Goal: Transaction & Acquisition: Purchase product/service

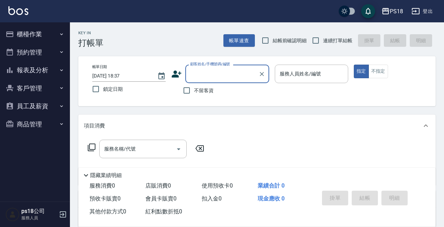
click at [30, 36] on button "櫃檯作業" at bounding box center [35, 34] width 64 height 18
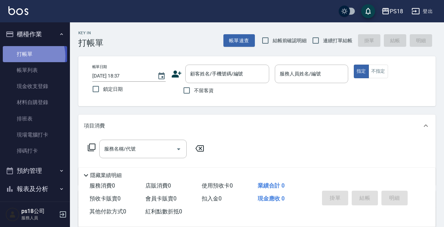
click at [28, 56] on link "打帳單" at bounding box center [35, 54] width 64 height 16
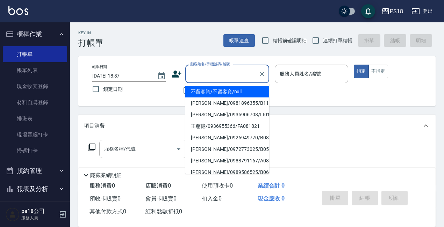
click at [197, 76] on input "顧客姓名/手機號碼/編號" at bounding box center [221, 74] width 67 height 12
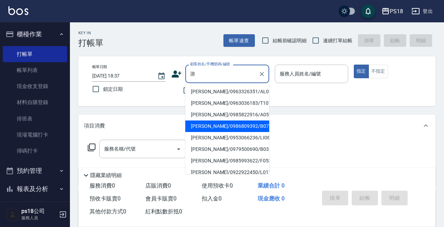
drag, startPoint x: 202, startPoint y: 128, endPoint x: 179, endPoint y: 97, distance: 38.1
click at [202, 126] on li "[PERSON_NAME]/0986809392/B071811" at bounding box center [227, 127] width 84 height 12
type input "[PERSON_NAME]/0986809392/B071811"
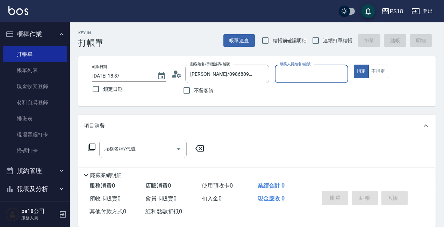
type input "Betty-11"
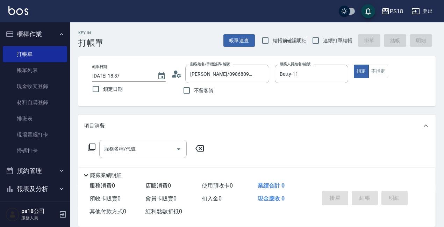
click at [175, 75] on icon at bounding box center [174, 75] width 4 height 3
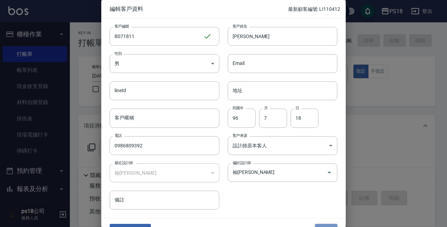
click at [318, 226] on button "儲存" at bounding box center [326, 230] width 22 height 13
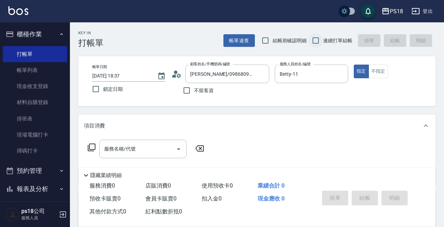
click at [316, 40] on input "連續打單結帳" at bounding box center [315, 40] width 15 height 15
checkbox input "true"
click at [89, 146] on icon at bounding box center [91, 147] width 8 height 8
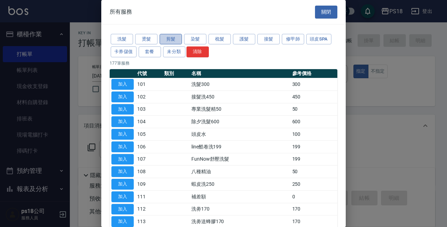
click at [171, 39] on button "剪髮" at bounding box center [171, 39] width 22 height 11
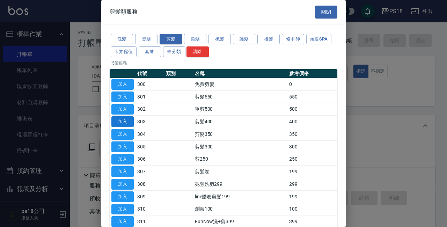
click at [121, 121] on button "加入" at bounding box center [122, 121] width 22 height 11
type input "剪髮400(303)"
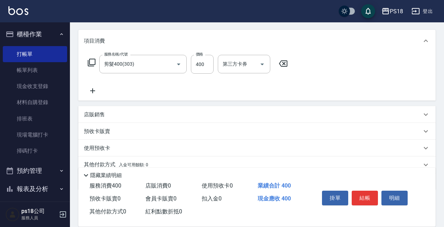
scroll to position [115, 0]
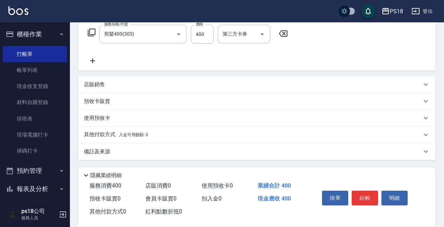
click at [97, 153] on p "備註及來源" at bounding box center [97, 151] width 26 height 7
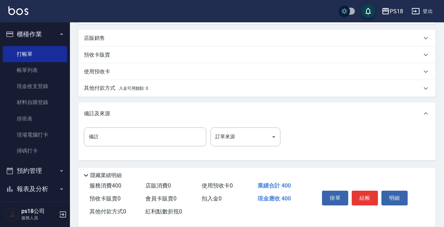
scroll to position [162, 0]
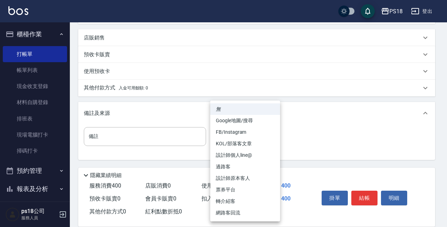
click at [272, 138] on body "PS18 登出 櫃檯作業 打帳單 帳單列表 現金收支登錄 材料自購登錄 排班表 現場電腦打卡 掃碼打卡 預約管理 預約管理 單日預約紀錄 單週預約紀錄 報表及…" at bounding box center [223, 32] width 447 height 389
click at [231, 178] on li "設計師原本客人" at bounding box center [245, 179] width 70 height 12
type input "設計師原本客人"
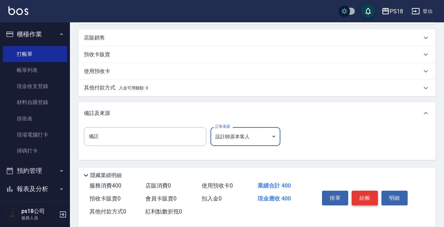
click at [363, 195] on button "結帳" at bounding box center [364, 198] width 26 height 15
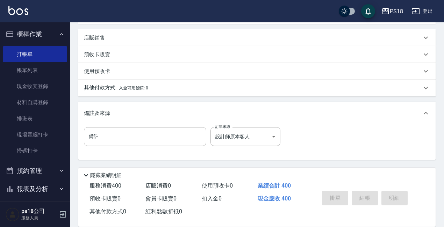
type input "[DATE] 20:02"
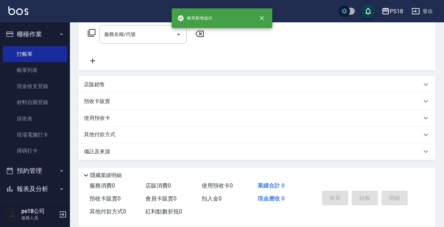
scroll to position [0, 0]
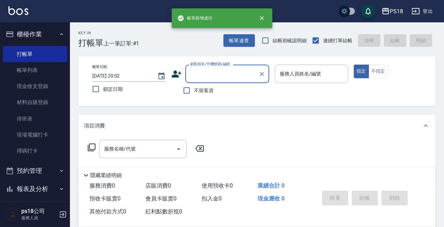
click at [199, 77] on input "顧客姓名/手機號碼/編號" at bounding box center [221, 74] width 67 height 12
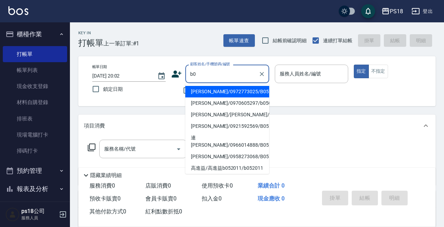
type input "b"
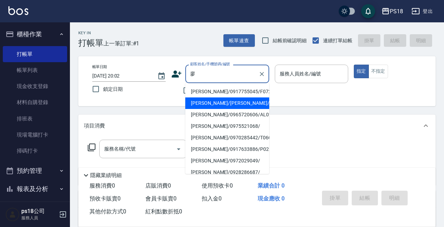
click at [224, 102] on li "[PERSON_NAME]/[PERSON_NAME]/B052212" at bounding box center [227, 103] width 84 height 12
type input "[PERSON_NAME]/[PERSON_NAME]/B052212"
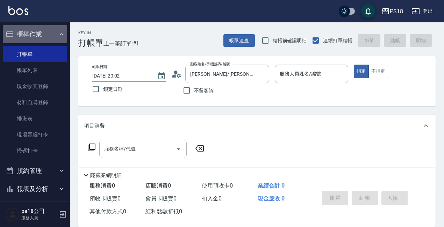
click at [59, 31] on icon "button" at bounding box center [62, 34] width 6 height 6
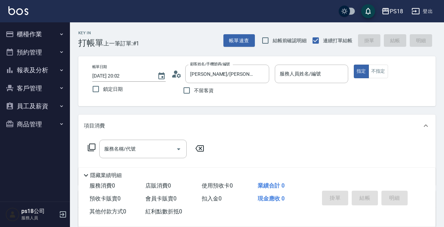
click at [24, 85] on button "客戶管理" at bounding box center [35, 88] width 64 height 18
drag, startPoint x: 24, startPoint y: 108, endPoint x: 63, endPoint y: 65, distance: 57.6
click at [23, 107] on link "客戶列表" at bounding box center [35, 108] width 64 height 16
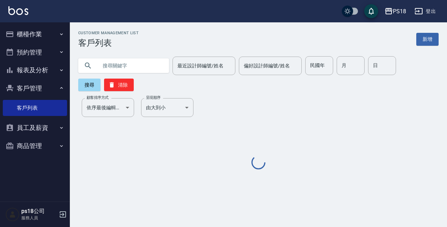
click at [121, 64] on input "text" at bounding box center [131, 65] width 66 height 19
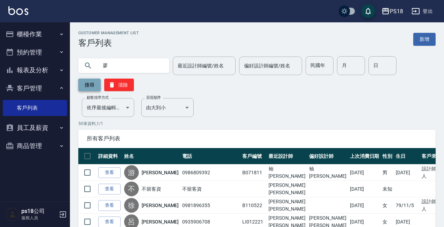
type input "廖"
click at [88, 87] on button "搜尋" at bounding box center [89, 85] width 22 height 13
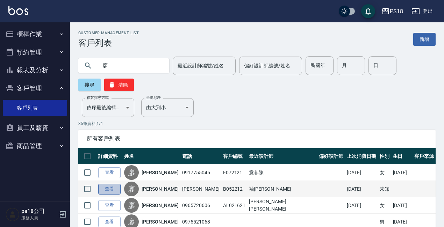
click at [109, 187] on link "查看" at bounding box center [109, 189] width 22 height 11
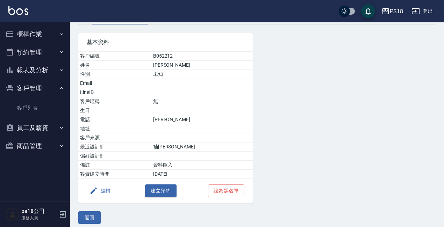
scroll to position [48, 0]
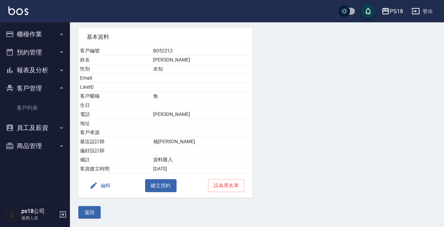
click at [22, 32] on button "櫃檯作業" at bounding box center [35, 34] width 64 height 18
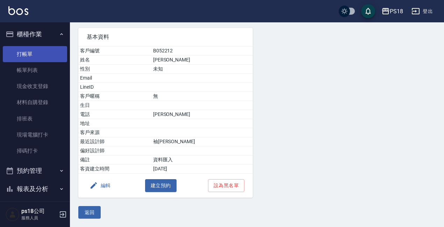
drag, startPoint x: 22, startPoint y: 49, endPoint x: 56, endPoint y: 57, distance: 35.2
click at [21, 48] on link "打帳單" at bounding box center [35, 54] width 64 height 16
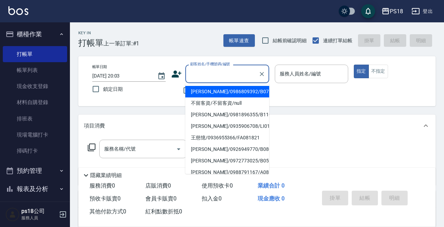
click at [200, 72] on input "顧客姓名/手機號碼/編號" at bounding box center [221, 74] width 67 height 12
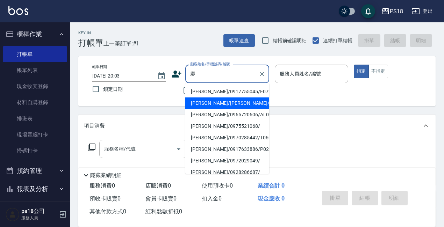
click at [198, 98] on li "[PERSON_NAME]/[PERSON_NAME]/B052212" at bounding box center [227, 103] width 84 height 12
type input "[PERSON_NAME]/[PERSON_NAME]/B052212"
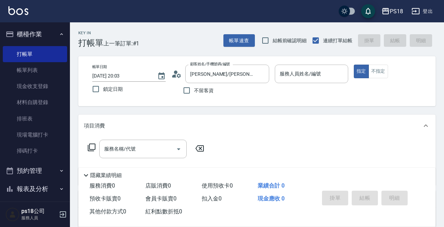
click at [176, 73] on icon at bounding box center [176, 74] width 10 height 10
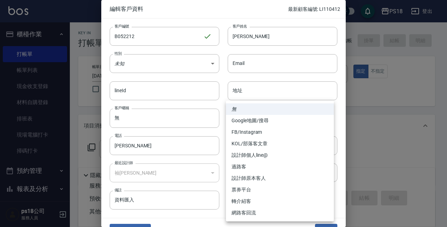
click at [323, 145] on body "PS18 登出 櫃檯作業 打帳單 帳單列表 現金收支登錄 材料自購登錄 排班表 現場電腦打卡 掃碼打卡 預約管理 預約管理 單日預約紀錄 單週預約紀錄 報表及…" at bounding box center [223, 171] width 447 height 342
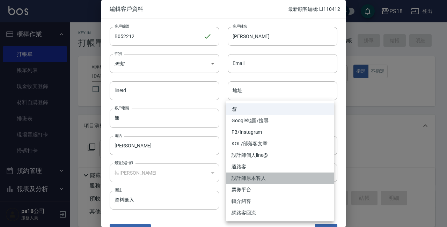
click at [243, 174] on li "設計師原本客人" at bounding box center [280, 179] width 108 height 12
type input "設計師原本客人"
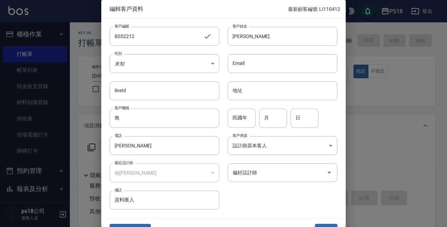
click at [316, 224] on button "儲存" at bounding box center [326, 230] width 22 height 13
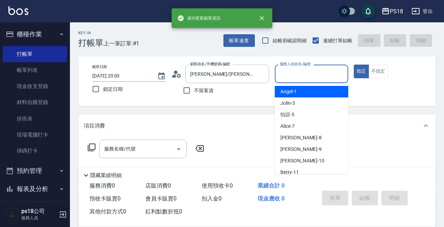
drag, startPoint x: 286, startPoint y: 74, endPoint x: 279, endPoint y: 70, distance: 8.0
click at [285, 74] on input "服務人員姓名/編號" at bounding box center [311, 74] width 67 height 12
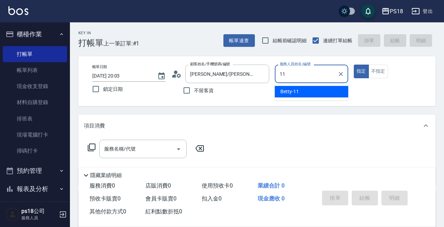
type input "11"
type button "true"
type input "Betty-11"
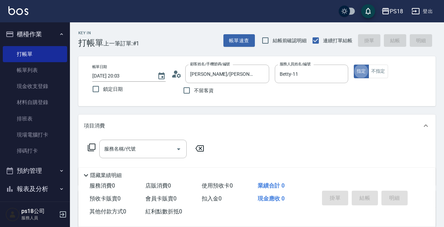
click at [89, 149] on icon at bounding box center [92, 148] width 8 height 8
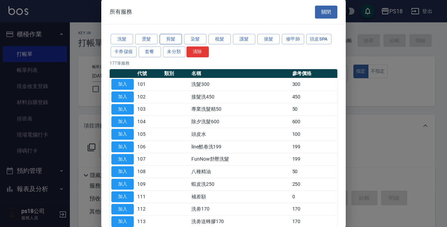
click at [163, 39] on button "剪髮" at bounding box center [171, 39] width 22 height 11
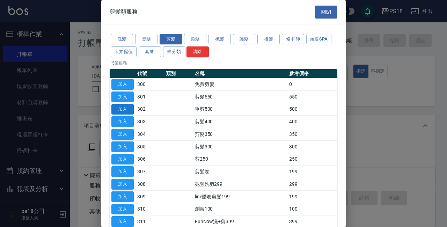
click at [117, 107] on button "加入" at bounding box center [122, 109] width 22 height 11
type input "單剪500(302)"
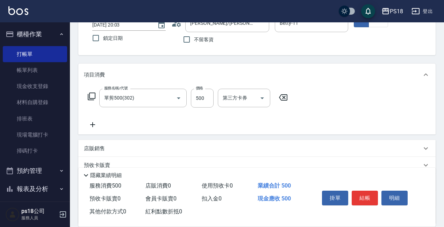
scroll to position [115, 0]
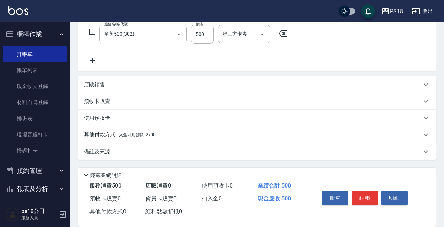
click at [99, 150] on p "備註及來源" at bounding box center [97, 151] width 26 height 7
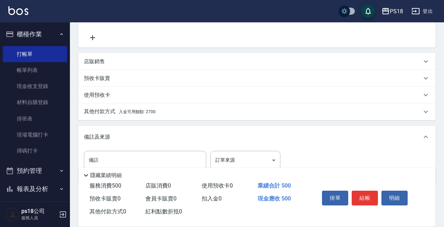
scroll to position [162, 0]
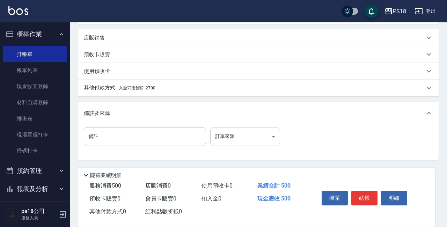
click at [271, 137] on body "PS18 登出 櫃檯作業 打帳單 帳單列表 現金收支登錄 材料自購登錄 排班表 現場電腦打卡 掃碼打卡 預約管理 預約管理 單日預約紀錄 單週預約紀錄 報表及…" at bounding box center [223, 32] width 447 height 389
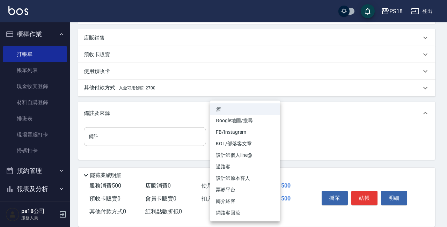
click at [223, 178] on li "設計師原本客人" at bounding box center [245, 179] width 70 height 12
type input "設計師原本客人"
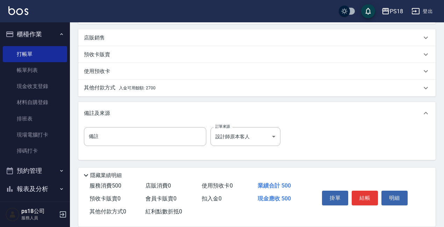
click at [102, 86] on p "其他付款方式 入金可用餘額: 2700" at bounding box center [120, 88] width 72 height 8
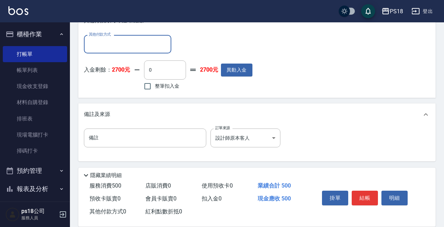
scroll to position [238, 0]
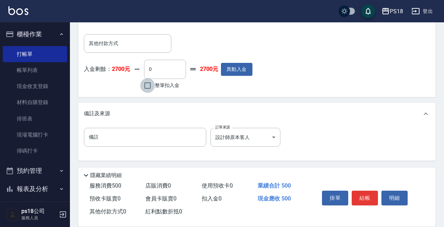
click at [148, 84] on input "整筆扣入金" at bounding box center [147, 85] width 15 height 15
checkbox input "true"
type input "500"
click at [365, 194] on button "結帳" at bounding box center [364, 198] width 26 height 15
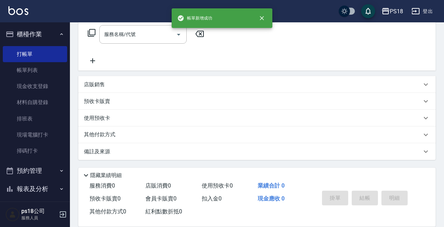
scroll to position [0, 0]
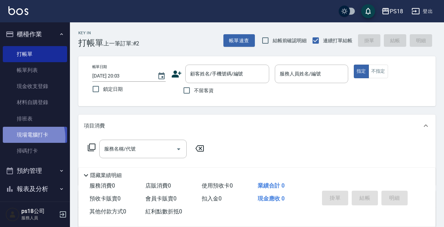
click at [22, 137] on link "現場電腦打卡" at bounding box center [35, 135] width 64 height 16
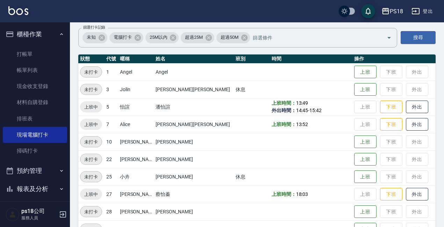
scroll to position [105, 0]
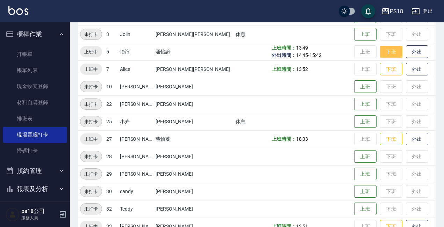
click at [380, 50] on button "下班" at bounding box center [391, 52] width 22 height 12
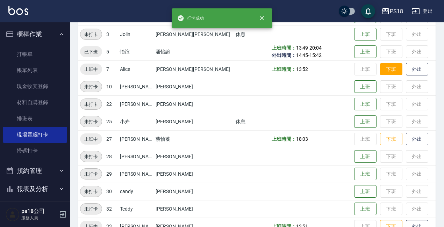
click at [380, 66] on button "下班" at bounding box center [391, 69] width 22 height 12
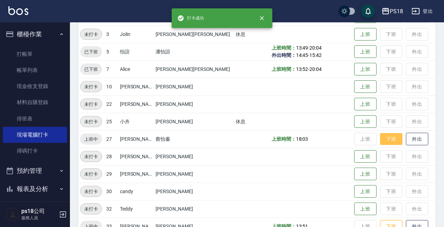
click at [380, 138] on button "下班" at bounding box center [391, 139] width 22 height 12
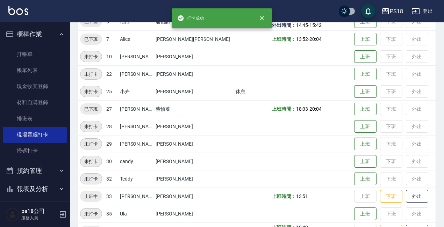
scroll to position [174, 0]
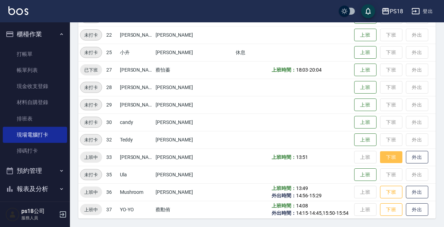
click at [380, 154] on button "下班" at bounding box center [391, 157] width 22 height 12
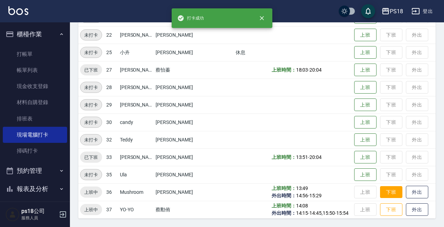
click at [380, 194] on button "下班" at bounding box center [391, 192] width 22 height 12
click at [380, 211] on button "下班" at bounding box center [391, 210] width 22 height 12
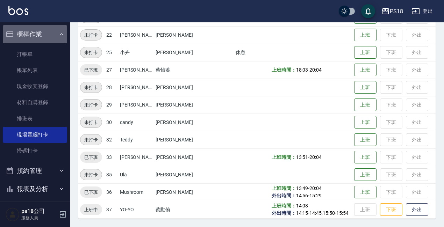
click at [59, 35] on icon "button" at bounding box center [62, 34] width 6 height 6
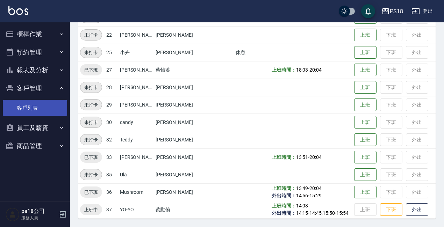
click at [22, 106] on link "客戶列表" at bounding box center [35, 108] width 64 height 16
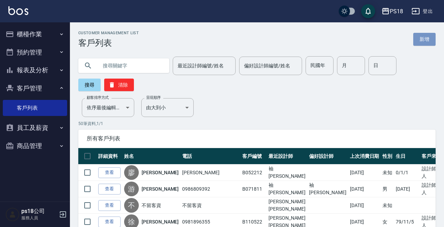
drag, startPoint x: 423, startPoint y: 38, endPoint x: 415, endPoint y: 33, distance: 9.1
click at [422, 38] on link "新增" at bounding box center [424, 39] width 22 height 13
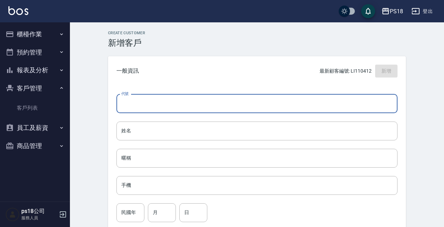
click at [148, 101] on input "代號" at bounding box center [256, 103] width 281 height 19
type input "a"
type input "AL071921"
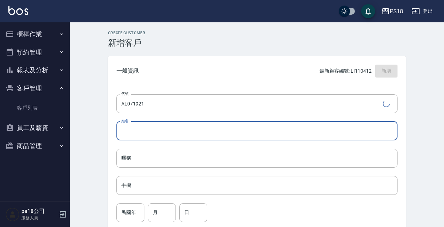
click at [143, 126] on input "姓名" at bounding box center [256, 131] width 281 height 19
click at [150, 130] on input "[PERSON_NAME]爭" at bounding box center [256, 131] width 281 height 19
type input "[PERSON_NAME]"
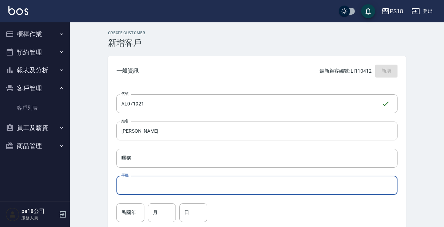
click at [138, 184] on input "手機" at bounding box center [256, 185] width 281 height 19
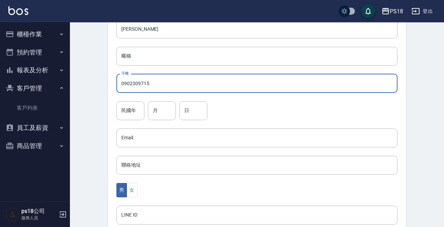
scroll to position [105, 0]
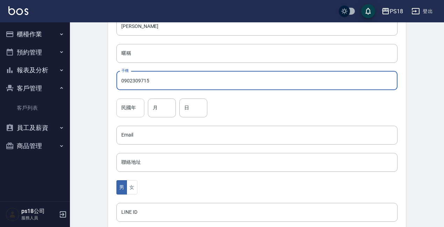
type input "0902309715"
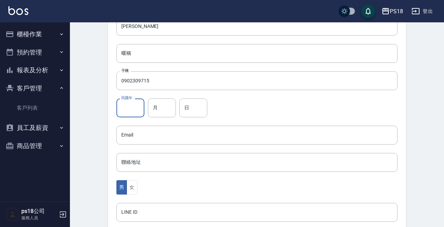
click at [131, 111] on input "民國年" at bounding box center [130, 108] width 28 height 19
type input "87"
click at [160, 106] on input "月" at bounding box center [162, 108] width 28 height 19
type input "7"
click at [187, 109] on input "日" at bounding box center [193, 108] width 28 height 19
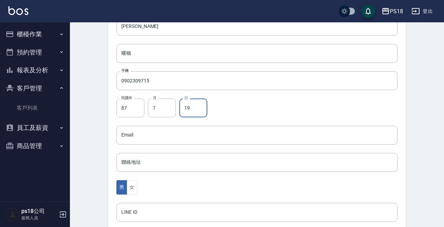
type input "19"
click at [237, 97] on div "代號 AL071921 ​ 代號 姓名 [PERSON_NAME] 姓名 暱稱 暱稱 手機 0902309715 手機 民國年 87 民國年 月 7 月 日 …" at bounding box center [257, 151] width 298 height 340
click at [130, 188] on button "女" at bounding box center [131, 187] width 10 height 14
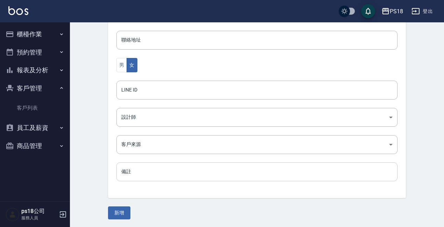
scroll to position [228, 0]
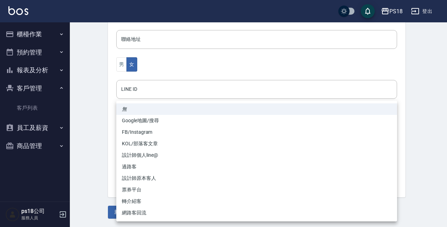
click at [136, 145] on body "PS18 登出 櫃檯作業 打帳單 帳單列表 現金收支登錄 材料自購登錄 排班表 現場電腦打卡 掃碼打卡 預約管理 預約管理 單日預約紀錄 單週預約紀錄 報表及…" at bounding box center [223, -1] width 447 height 455
click at [146, 177] on li "設計師原本客人" at bounding box center [256, 179] width 281 height 12
type input "設計師原本客人"
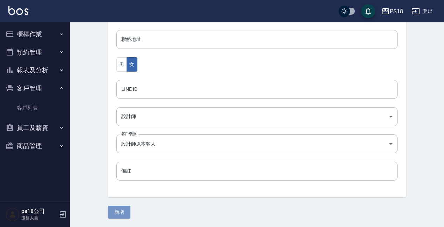
click at [118, 209] on button "新增" at bounding box center [119, 212] width 22 height 13
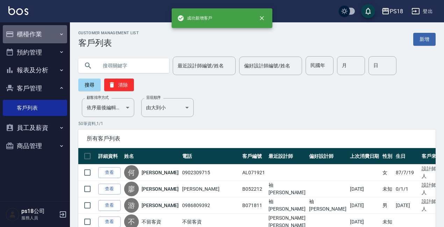
click at [21, 30] on button "櫃檯作業" at bounding box center [35, 34] width 64 height 18
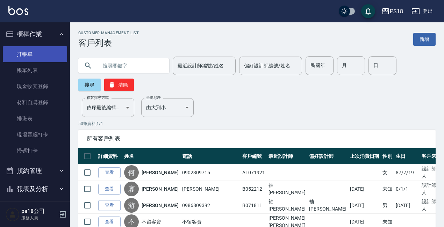
click at [22, 52] on link "打帳單" at bounding box center [35, 54] width 64 height 16
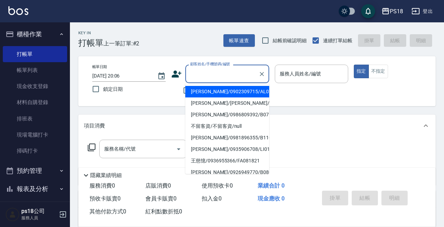
click at [202, 72] on input "顧客姓名/手機號碼/編號" at bounding box center [221, 74] width 67 height 12
click at [202, 91] on li "[PERSON_NAME]/0902309715/AL071921" at bounding box center [227, 92] width 84 height 12
type input "[PERSON_NAME]/0902309715/AL071921"
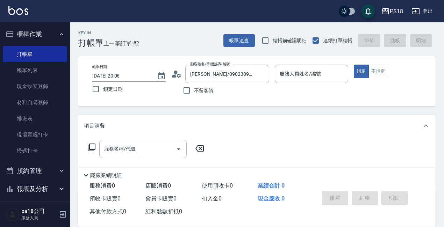
click at [176, 75] on icon at bounding box center [176, 74] width 10 height 10
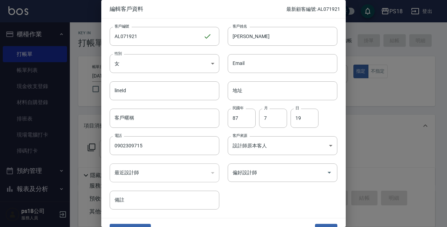
scroll to position [15, 0]
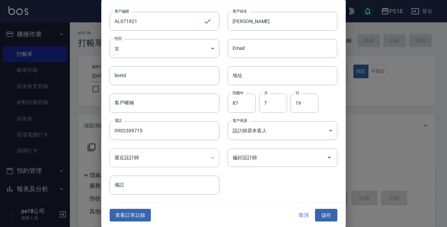
click at [320, 211] on button "儲存" at bounding box center [326, 215] width 22 height 13
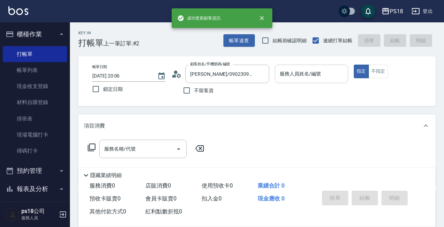
click at [298, 73] on input "服務人員姓名/編號" at bounding box center [311, 74] width 67 height 12
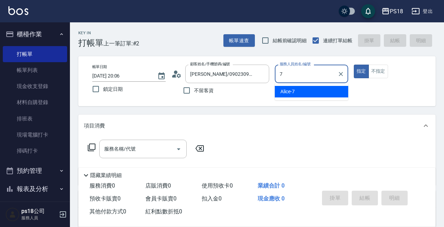
type input "7"
type button "true"
type input "Alice-7"
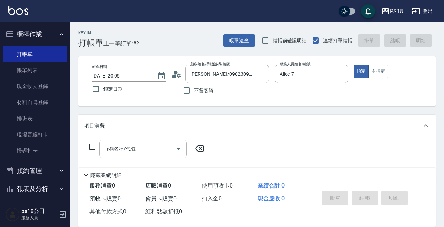
click at [92, 146] on icon at bounding box center [91, 147] width 8 height 8
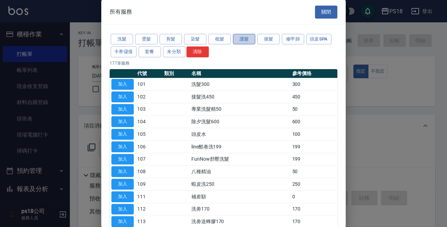
click at [237, 39] on button "護髮" at bounding box center [244, 39] width 22 height 11
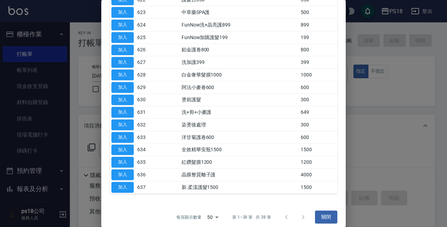
scroll to position [364, 0]
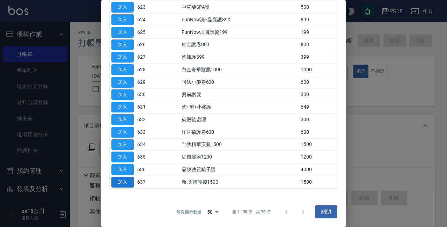
click at [127, 182] on button "加入" at bounding box center [122, 182] width 22 height 11
type input "新.柔漾護髮1500(637)"
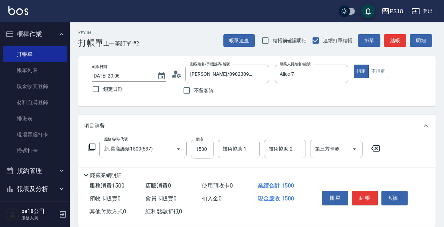
click at [205, 148] on input "1500" at bounding box center [202, 149] width 23 height 19
type input "1870"
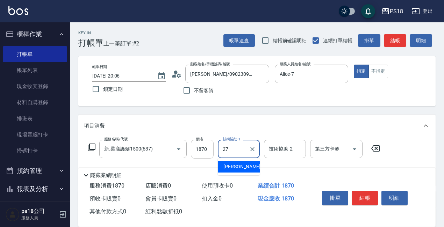
type input "Sandy-27"
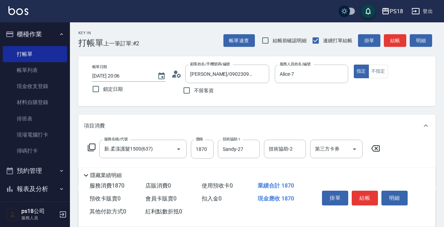
click at [93, 145] on icon at bounding box center [91, 147] width 8 height 8
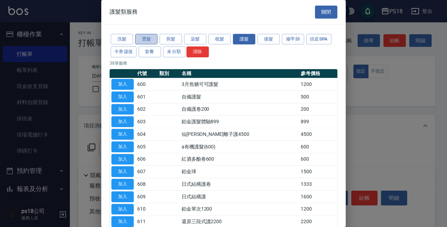
click at [137, 38] on button "燙髮" at bounding box center [146, 39] width 22 height 11
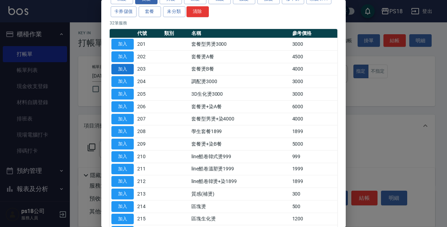
scroll to position [0, 0]
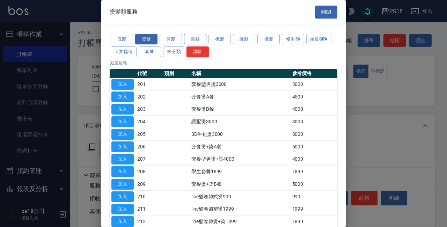
click at [194, 37] on button "染髮" at bounding box center [195, 39] width 22 height 11
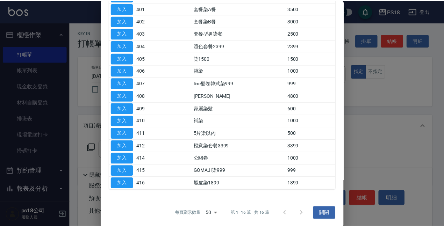
scroll to position [89, 0]
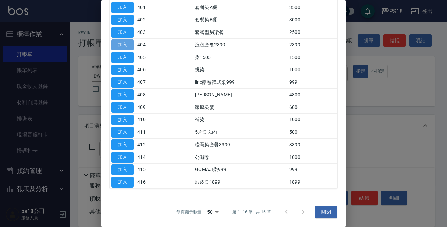
click at [128, 43] on button "加入" at bounding box center [122, 44] width 22 height 11
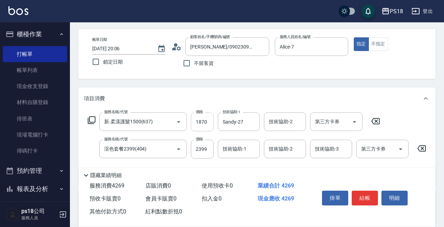
scroll to position [70, 0]
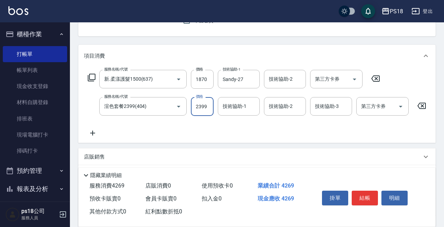
click at [206, 108] on input "2399" at bounding box center [202, 106] width 23 height 19
type input "3199"
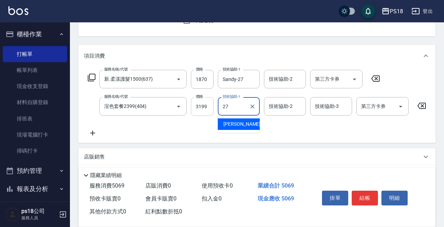
type input "Sandy-27"
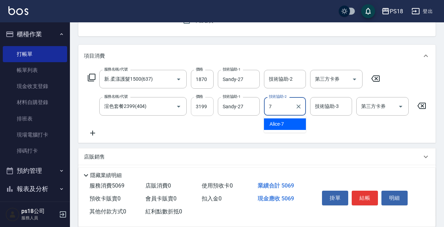
type input "Alice-7"
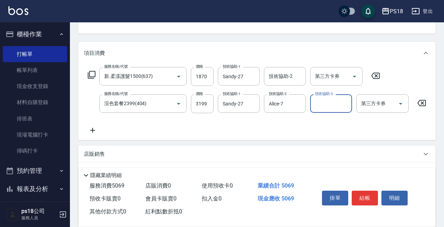
scroll to position [148, 0]
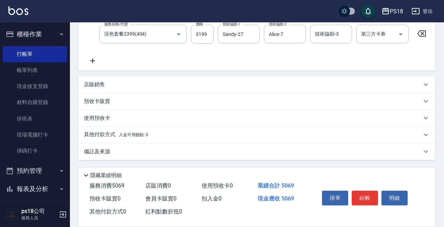
click at [104, 134] on p "其他付款方式 入金可用餘額: 0" at bounding box center [116, 135] width 64 height 8
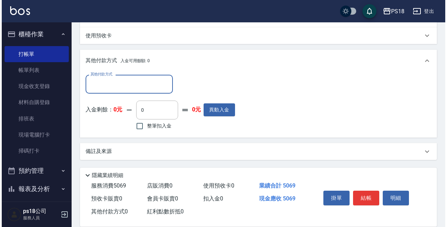
scroll to position [227, 0]
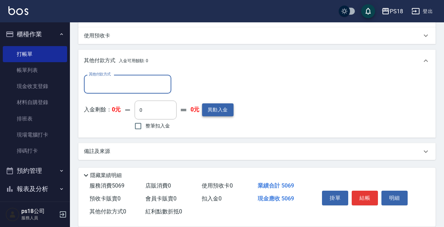
click at [207, 112] on button "異動入金" at bounding box center [217, 109] width 31 height 13
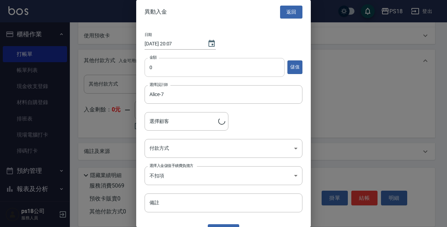
type input "[PERSON_NAME]/0902309715/AL071921"
click at [158, 66] on input "0" at bounding box center [215, 67] width 140 height 19
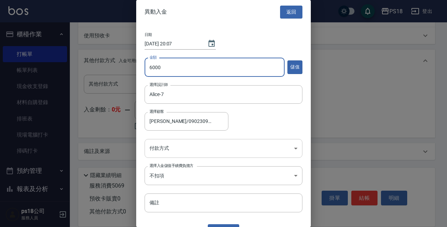
type input "6000"
click at [151, 146] on body "PS18 登出 櫃檯作業 打帳單 帳單列表 現金收支登錄 材料自購登錄 排班表 現場電腦打卡 掃碼打卡 預約管理 預約管理 單日預約紀錄 單週預約紀錄 報表及…" at bounding box center [223, 1] width 447 height 452
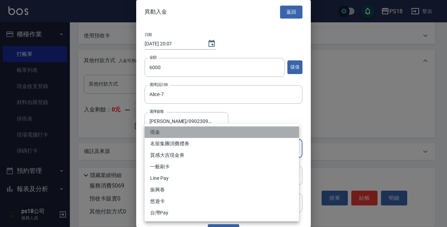
click at [152, 130] on li "現金" at bounding box center [222, 132] width 154 height 12
type input "現金"
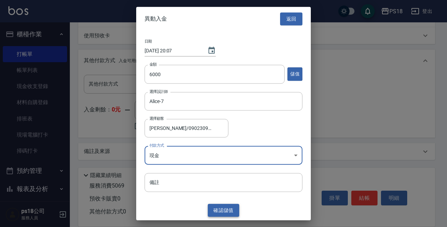
click at [215, 212] on button "確認 儲值" at bounding box center [223, 210] width 31 height 13
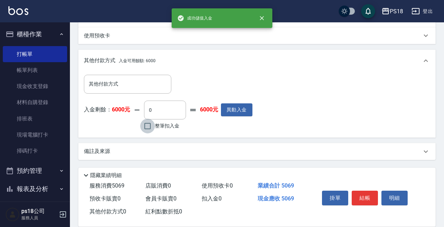
click at [146, 130] on input "整筆扣入金" at bounding box center [147, 126] width 15 height 15
checkbox input "true"
type input "5069"
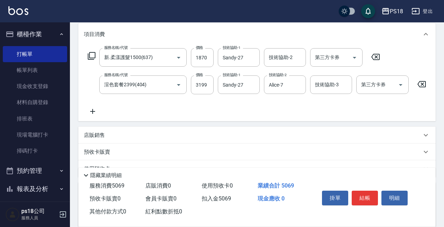
scroll to position [87, 0]
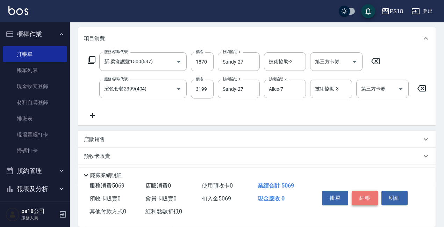
click at [362, 194] on button "結帳" at bounding box center [364, 198] width 26 height 15
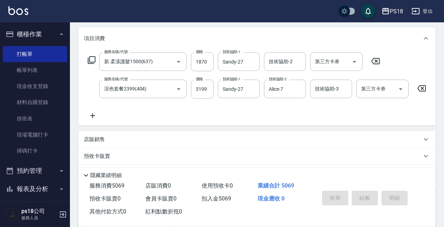
type input "[DATE] 20:16"
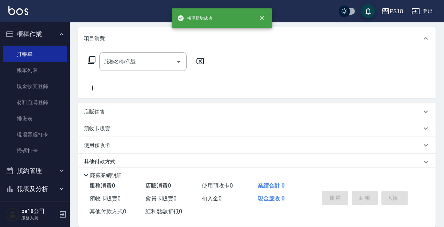
scroll to position [0, 0]
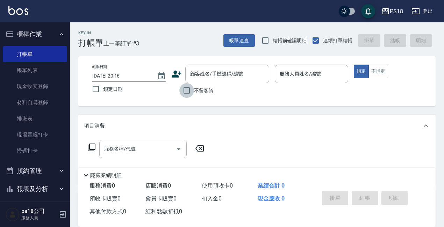
click at [185, 92] on input "不留客資" at bounding box center [186, 90] width 15 height 15
checkbox input "true"
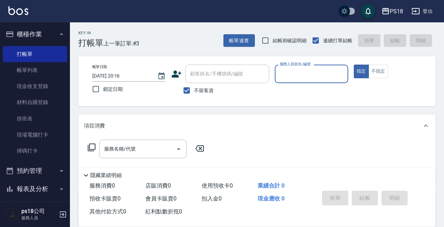
click at [306, 75] on input "服務人員姓名/編號" at bounding box center [311, 74] width 67 height 12
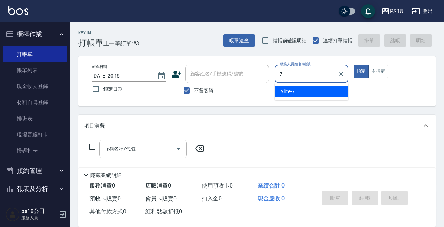
type input "Alice-7"
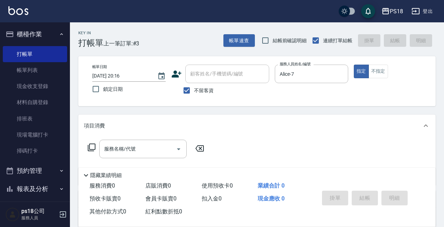
click at [92, 146] on icon at bounding box center [91, 147] width 8 height 8
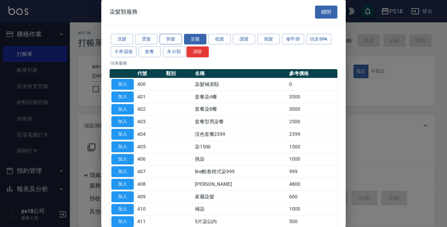
click at [172, 36] on button "剪髮" at bounding box center [171, 39] width 22 height 11
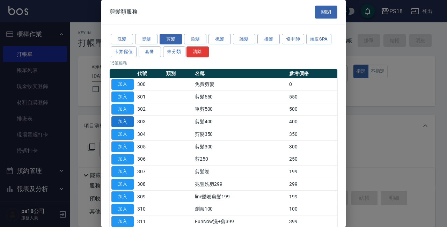
click at [114, 122] on button "加入" at bounding box center [122, 121] width 22 height 11
type input "剪髮400(303)"
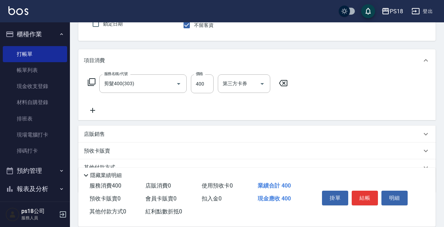
scroll to position [98, 0]
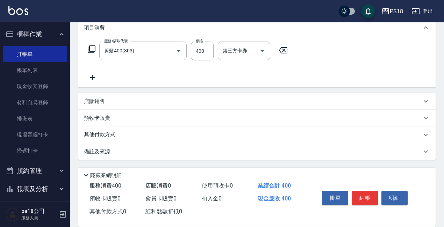
click at [98, 151] on p "備註及來源" at bounding box center [97, 151] width 26 height 7
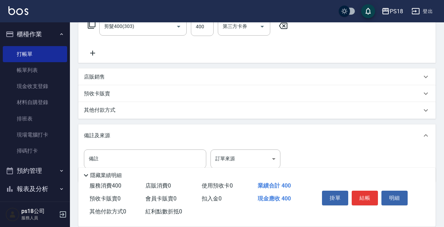
scroll to position [145, 0]
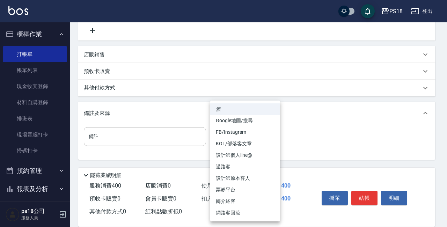
click at [275, 136] on body "PS18 登出 櫃檯作業 打帳單 帳單列表 現金收支登錄 材料自購登錄 排班表 現場電腦打卡 掃碼打卡 預約管理 預約管理 單日預約紀錄 單週預約紀錄 報表及…" at bounding box center [223, 41] width 447 height 372
click at [247, 177] on li "設計師原本客人" at bounding box center [245, 179] width 70 height 12
type input "設計師原本客人"
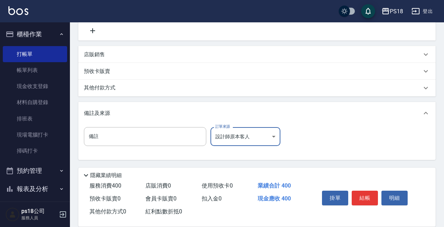
click at [359, 191] on button "結帳" at bounding box center [364, 198] width 26 height 15
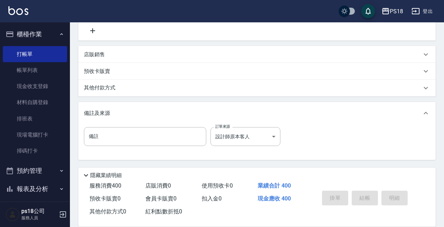
type input "[DATE] 20:17"
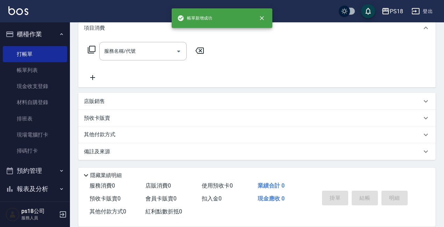
scroll to position [0, 0]
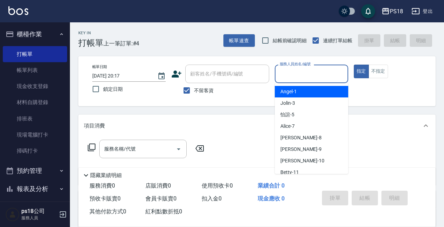
click at [303, 75] on input "服務人員姓名/編號" at bounding box center [311, 74] width 67 height 12
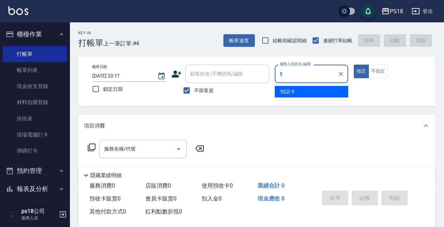
type input "怡諠-5"
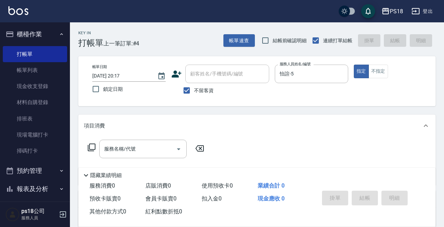
click at [89, 145] on icon at bounding box center [92, 148] width 8 height 8
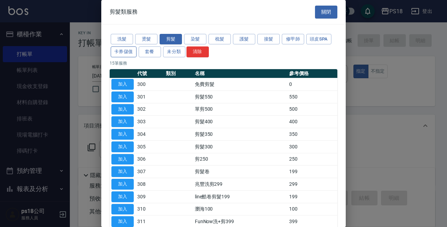
drag, startPoint x: 123, startPoint y: 39, endPoint x: 123, endPoint y: 46, distance: 7.7
click at [123, 38] on button "洗髮" at bounding box center [122, 39] width 22 height 11
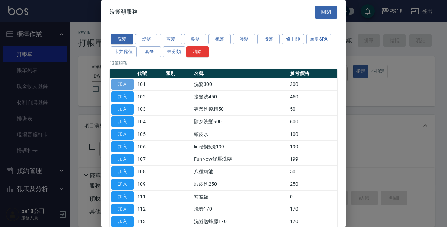
click at [124, 86] on button "加入" at bounding box center [122, 84] width 22 height 11
type input "洗髮300(101)"
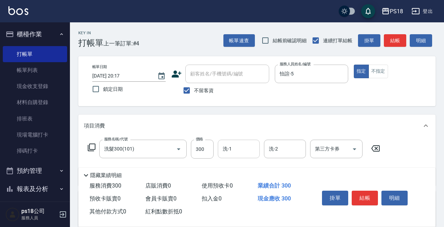
click at [238, 147] on input "洗-1" at bounding box center [239, 149] width 36 height 12
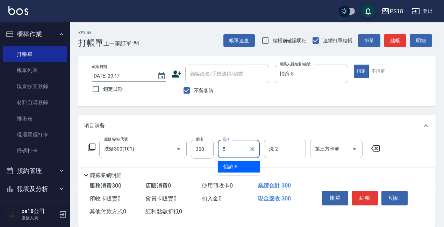
type input "怡諠-5"
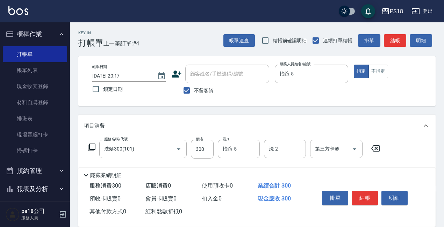
click at [90, 148] on icon at bounding box center [91, 147] width 8 height 8
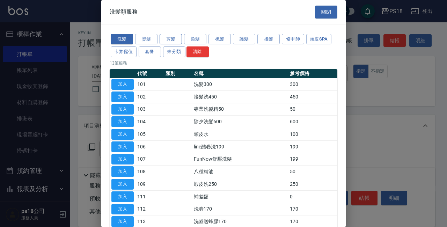
click at [177, 40] on button "剪髮" at bounding box center [171, 39] width 22 height 11
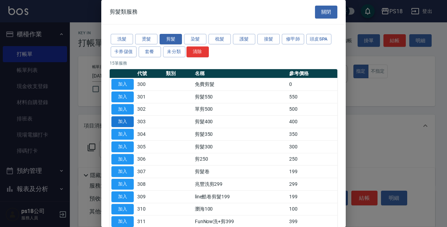
click at [131, 121] on button "加入" at bounding box center [122, 121] width 22 height 11
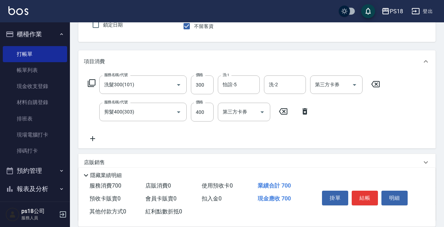
scroll to position [105, 0]
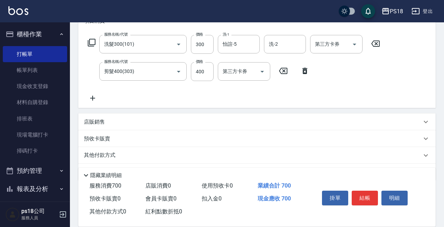
click at [100, 151] on div "其他付款方式" at bounding box center [256, 155] width 357 height 17
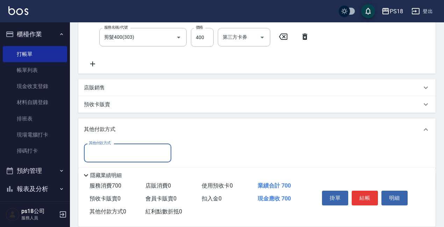
scroll to position [169, 0]
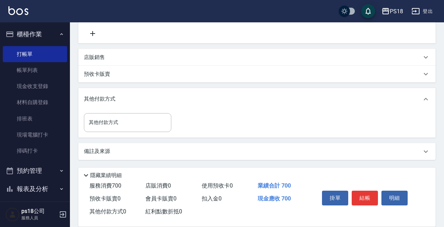
click at [103, 149] on p "備註及來源" at bounding box center [97, 151] width 26 height 7
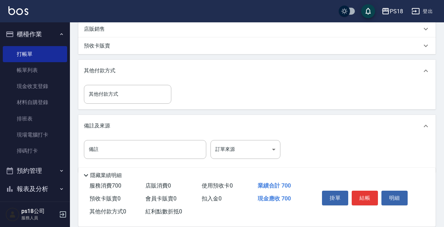
scroll to position [207, 0]
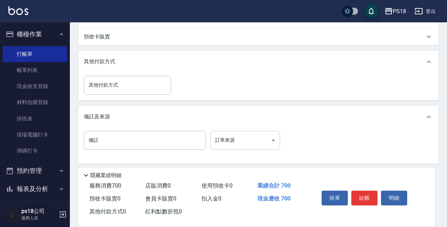
click at [270, 140] on body "PS18 登出 櫃檯作業 打帳單 帳單列表 現金收支登錄 材料自購登錄 排班表 現場電腦打卡 掃碼打卡 預約管理 預約管理 單日預約紀錄 單週預約紀錄 報表及…" at bounding box center [223, 12] width 447 height 438
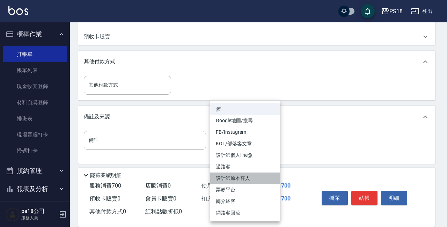
click at [242, 173] on li "設計師原本客人" at bounding box center [245, 179] width 70 height 12
type input "設計師原本客人"
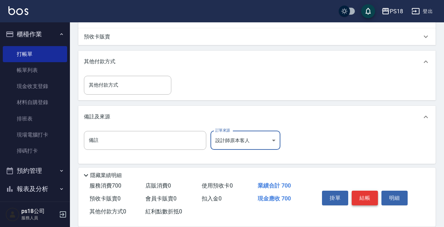
click at [361, 194] on button "結帳" at bounding box center [364, 198] width 26 height 15
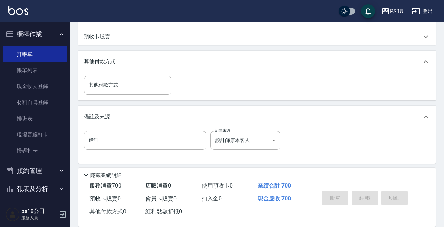
type input "[DATE] 20:46"
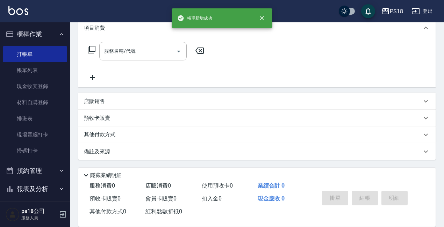
scroll to position [0, 0]
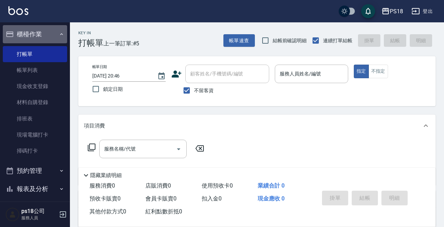
click at [58, 38] on button "櫃檯作業" at bounding box center [35, 34] width 64 height 18
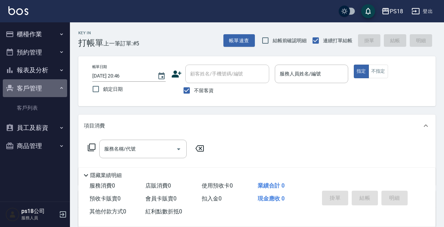
click at [59, 89] on icon "button" at bounding box center [62, 88] width 6 height 6
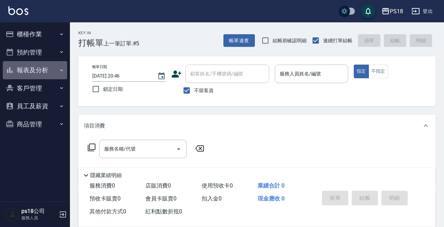
click at [43, 74] on button "報表及分析" at bounding box center [35, 70] width 64 height 18
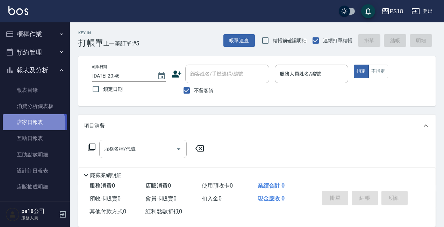
click at [25, 124] on link "店家日報表" at bounding box center [35, 122] width 64 height 16
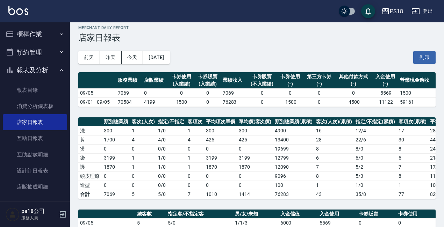
scroll to position [140, 0]
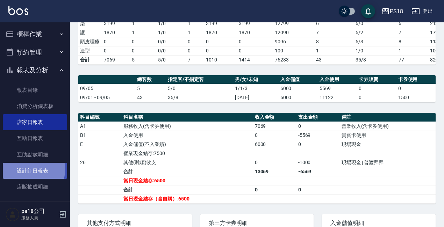
click at [16, 169] on link "設計師日報表" at bounding box center [35, 171] width 64 height 16
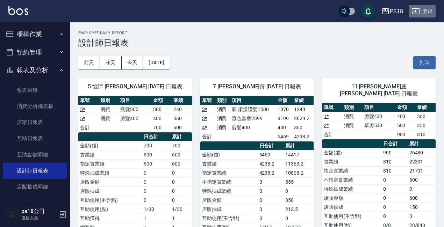
click at [425, 9] on button "登出" at bounding box center [421, 11] width 27 height 13
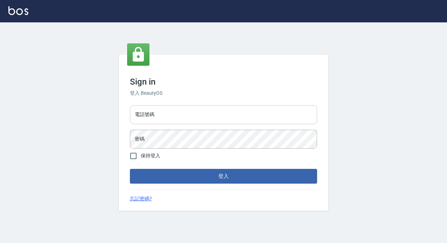
click at [180, 114] on input "電話號碼" at bounding box center [223, 114] width 187 height 19
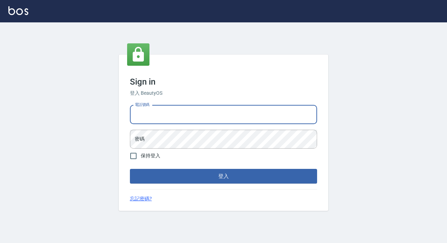
type input "89729295"
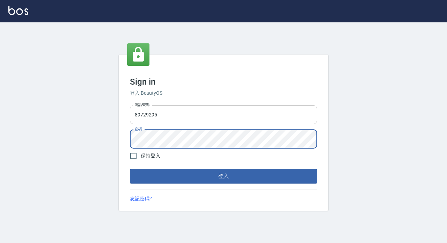
click at [130, 169] on button "登入" at bounding box center [223, 176] width 187 height 15
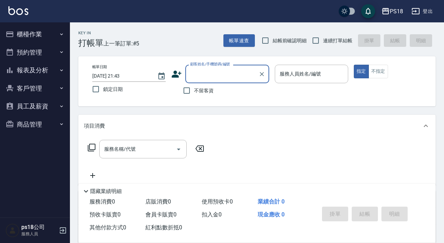
click at [35, 34] on button "櫃檯作業" at bounding box center [35, 34] width 64 height 18
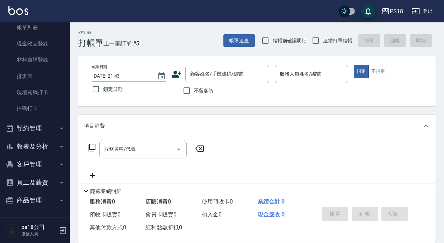
scroll to position [43, 0]
click at [29, 130] on button "預約管理" at bounding box center [35, 128] width 64 height 18
click at [36, 196] on button "報表及分析" at bounding box center [35, 200] width 64 height 18
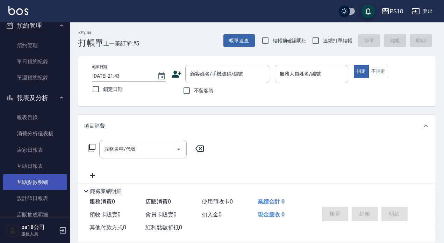
scroll to position [148, 0]
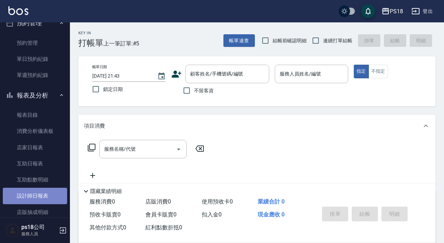
click at [35, 195] on link "設計師日報表" at bounding box center [35, 196] width 64 height 16
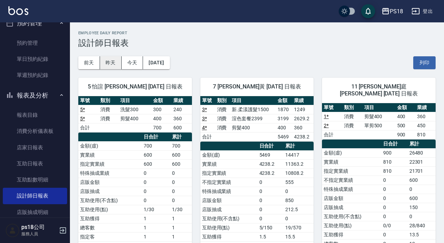
click at [108, 59] on button "昨天" at bounding box center [111, 62] width 22 height 13
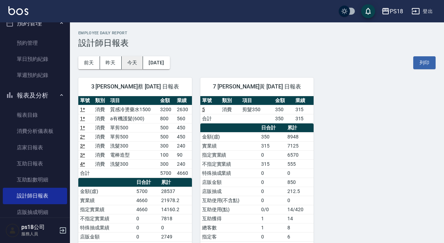
click at [126, 64] on button "今天" at bounding box center [133, 62] width 22 height 13
